Goal: Information Seeking & Learning: Check status

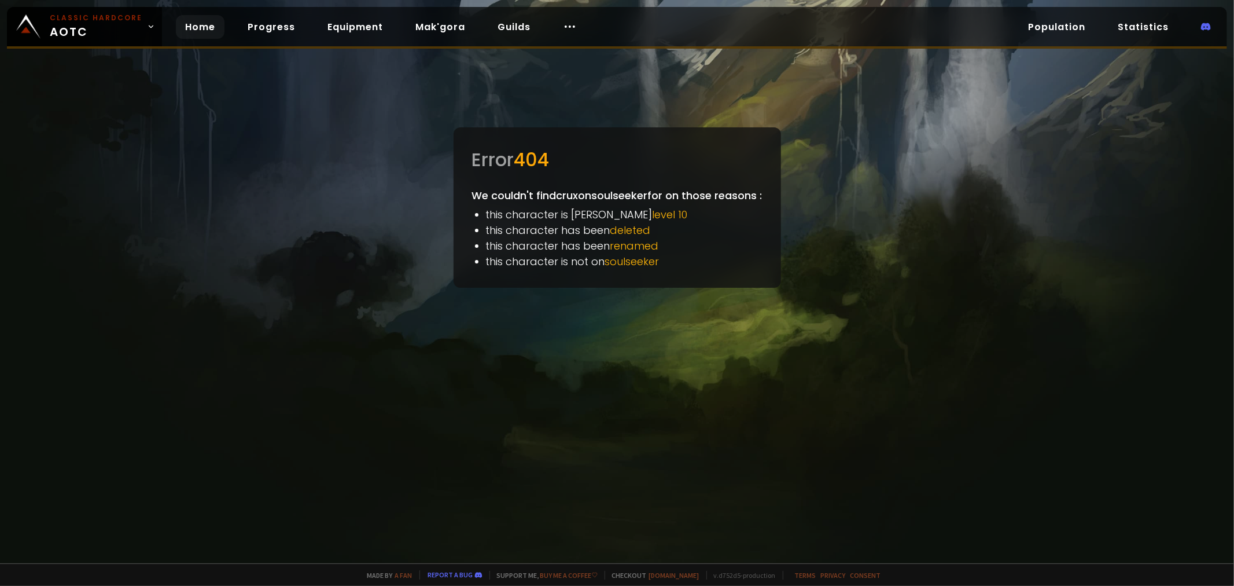
click at [199, 30] on link "Home" at bounding box center [200, 27] width 49 height 24
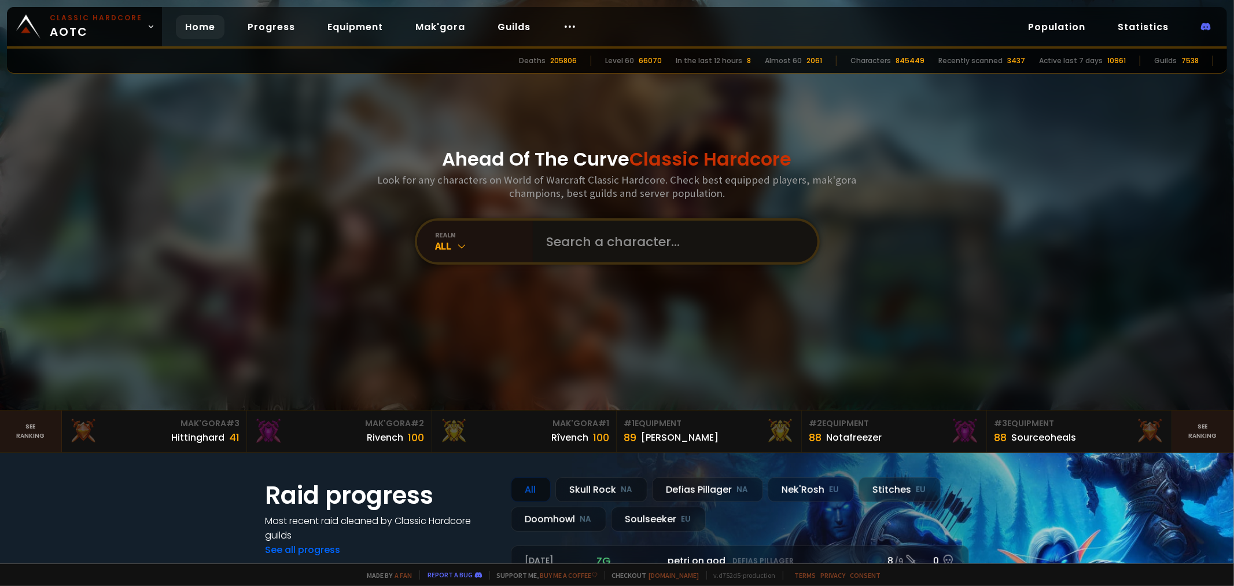
click at [617, 237] on input "text" at bounding box center [672, 241] width 264 height 42
type input "sneakypie"
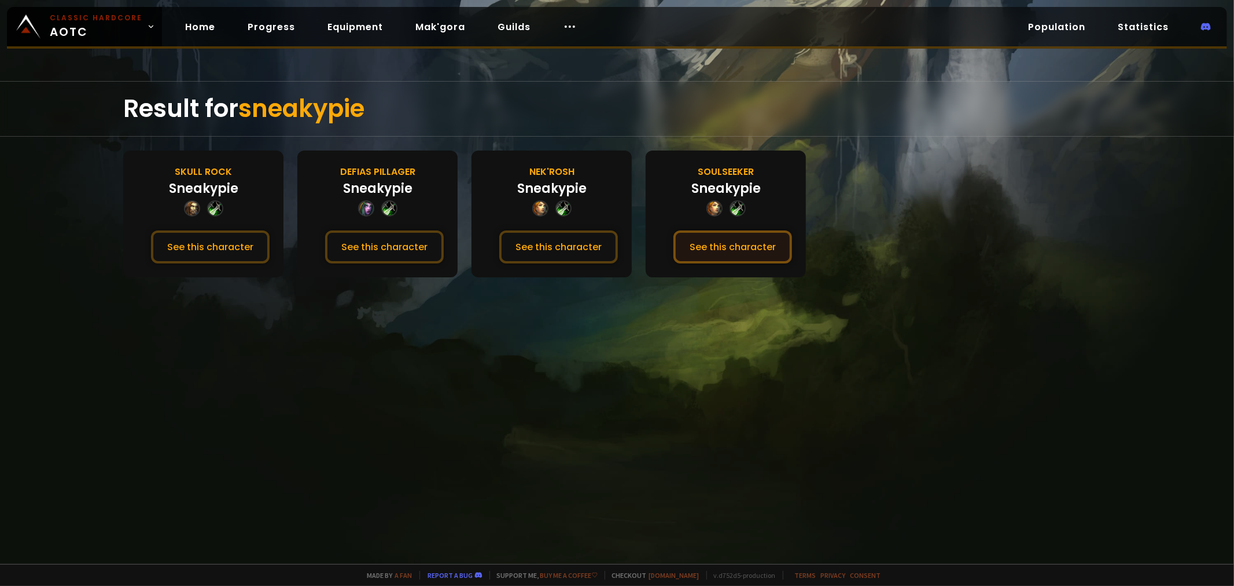
click at [707, 251] on button "See this character" at bounding box center [733, 246] width 119 height 33
